Goal: Task Accomplishment & Management: Use online tool/utility

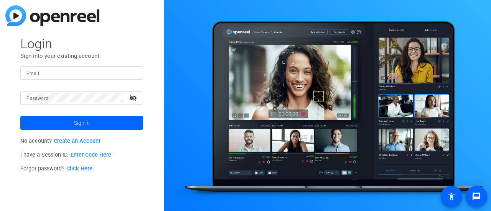
click at [85, 157] on link "Enter Code Here" at bounding box center [91, 155] width 41 height 7
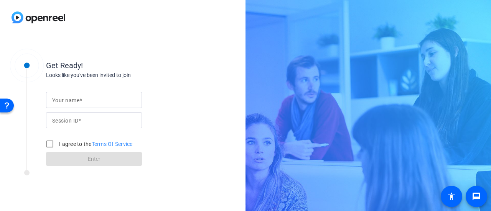
click at [108, 117] on input "Session ID" at bounding box center [94, 120] width 84 height 9
paste input "wWFC"
type input "wWFC"
click at [108, 99] on input "Your name" at bounding box center [94, 99] width 84 height 9
type input "[PERSON_NAME]"
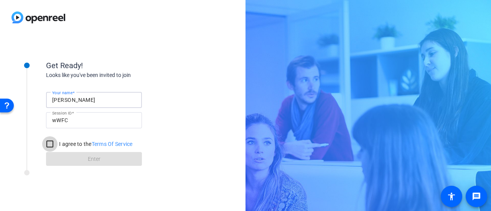
click at [48, 143] on input "I agree to the Terms Of Service" at bounding box center [49, 143] width 15 height 15
checkbox input "true"
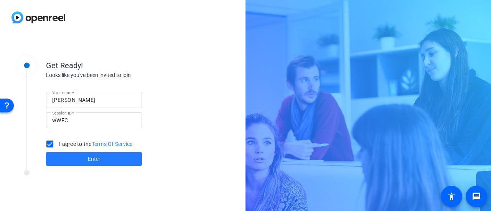
click at [70, 163] on span at bounding box center [94, 159] width 96 height 18
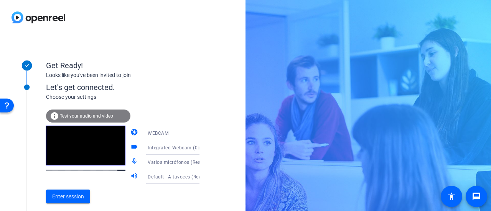
click at [130, 164] on mat-icon "mic_none" at bounding box center [134, 162] width 9 height 9
click at [81, 194] on span "Enter session" at bounding box center [68, 197] width 32 height 8
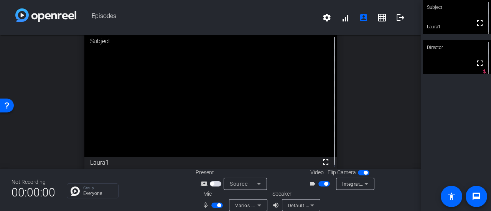
click at [217, 205] on span "button" at bounding box center [219, 206] width 4 height 4
click at [212, 204] on span "button" at bounding box center [214, 206] width 4 height 4
click at [212, 204] on span "button" at bounding box center [216, 205] width 11 height 5
click at [217, 205] on span "button" at bounding box center [216, 205] width 11 height 5
click at [217, 205] on span "button" at bounding box center [219, 206] width 4 height 4
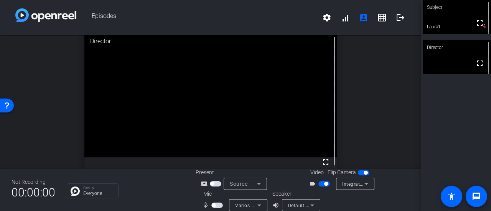
click at [217, 205] on span "button" at bounding box center [216, 205] width 11 height 5
click at [214, 205] on span "button" at bounding box center [216, 205] width 11 height 5
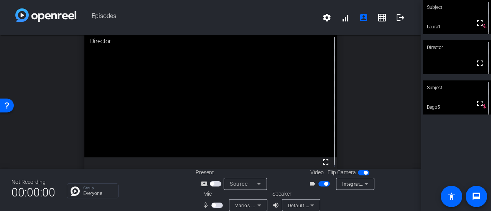
click at [214, 205] on button "button" at bounding box center [216, 205] width 11 height 5
click at [214, 206] on span "button" at bounding box center [216, 205] width 11 height 5
click at [214, 204] on span "button" at bounding box center [216, 205] width 11 height 5
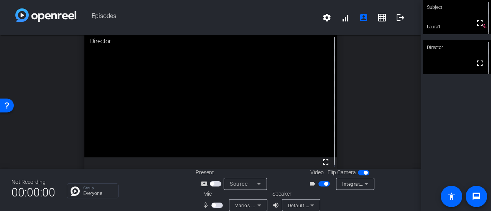
click at [214, 205] on span "button" at bounding box center [216, 205] width 11 height 5
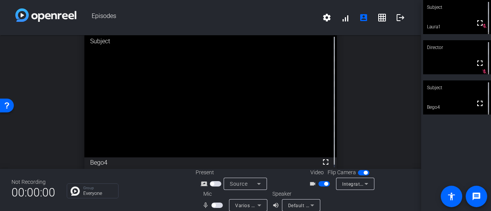
click at [214, 205] on span "button" at bounding box center [216, 205] width 11 height 5
click at [212, 205] on span "button" at bounding box center [216, 205] width 11 height 5
click at [212, 205] on span "button" at bounding box center [214, 206] width 4 height 4
click at [211, 205] on span "button" at bounding box center [216, 205] width 11 height 5
click at [215, 207] on span "button" at bounding box center [216, 205] width 11 height 5
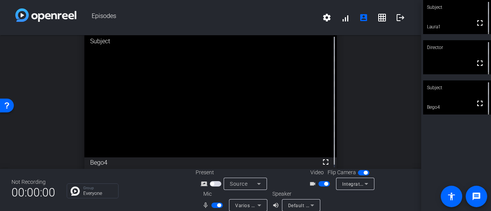
click at [212, 207] on span "button" at bounding box center [216, 205] width 11 height 5
click at [212, 207] on span "button" at bounding box center [214, 206] width 4 height 4
click at [217, 204] on span "button" at bounding box center [219, 206] width 4 height 4
click at [216, 206] on span "button" at bounding box center [216, 205] width 11 height 5
click at [217, 206] on span "button" at bounding box center [219, 206] width 4 height 4
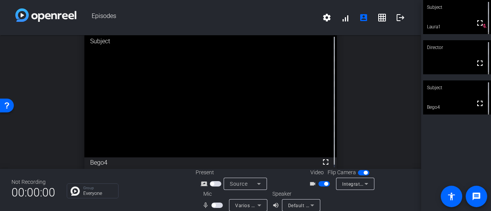
click at [216, 206] on span "button" at bounding box center [216, 205] width 11 height 5
click at [217, 206] on span "button" at bounding box center [219, 206] width 4 height 4
click at [216, 206] on span "button" at bounding box center [216, 205] width 11 height 5
click at [163, 200] on div "Not Recording 00:00:00 Group Everyone Present screen_share_outline Source Video…" at bounding box center [210, 190] width 421 height 42
click at [164, 187] on div "Group Everyone" at bounding box center [125, 191] width 117 height 15
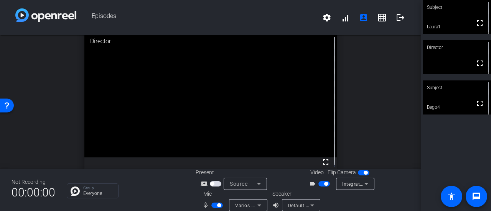
click at [218, 205] on span "button" at bounding box center [219, 206] width 4 height 4
click at [215, 203] on span "button" at bounding box center [216, 205] width 11 height 5
click at [397, 15] on mat-icon "logout" at bounding box center [400, 17] width 9 height 9
